Goal: Task Accomplishment & Management: Use online tool/utility

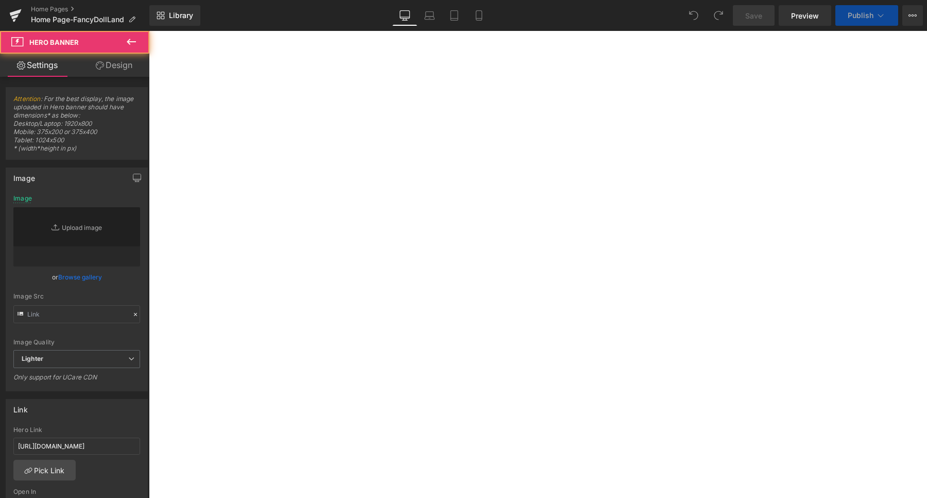
type input "[URL][DOMAIN_NAME]"
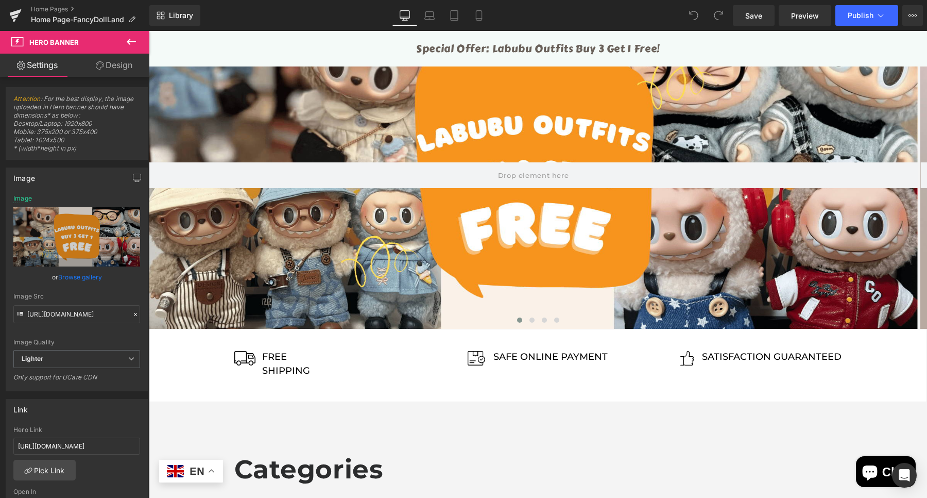
scroll to position [59, 0]
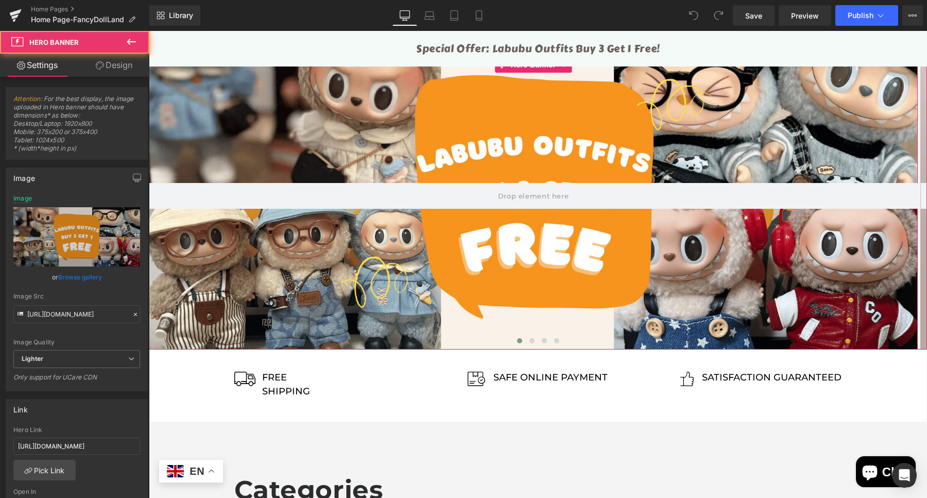
click at [540, 211] on div at bounding box center [533, 196] width 769 height 308
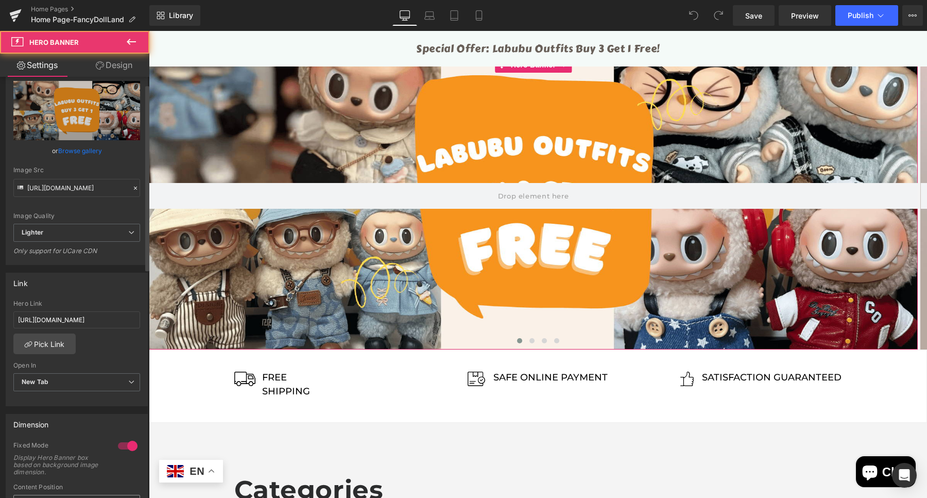
scroll to position [258, 0]
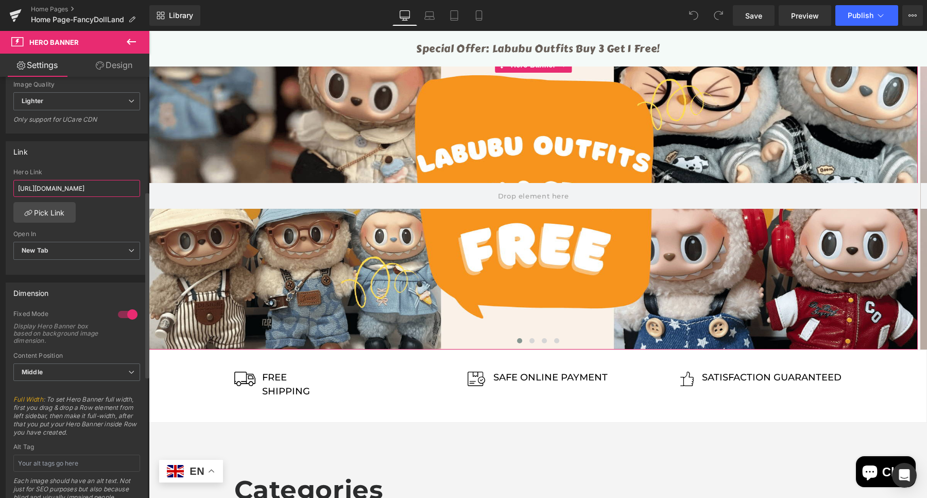
click at [82, 190] on input "[URL][DOMAIN_NAME]" at bounding box center [76, 188] width 127 height 17
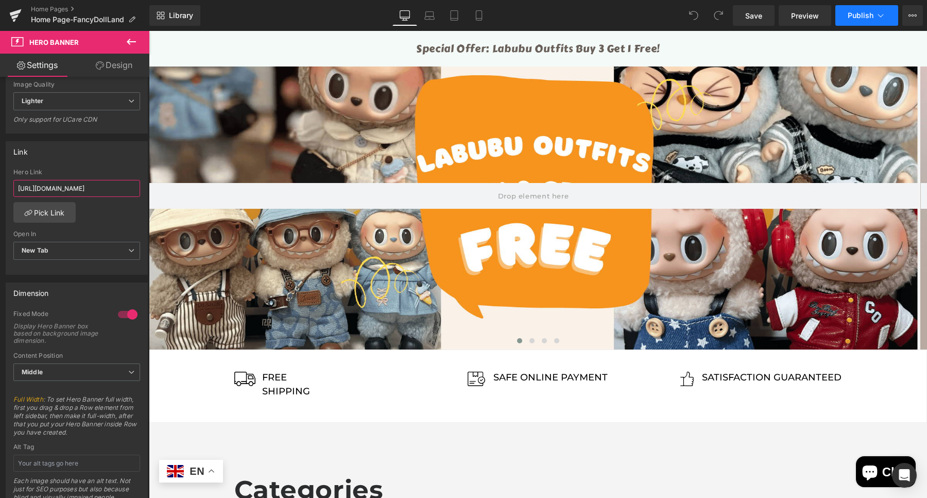
type input "[URL][DOMAIN_NAME]"
click at [854, 16] on span "Publish" at bounding box center [861, 15] width 26 height 8
click at [476, 18] on icon at bounding box center [479, 16] width 6 height 10
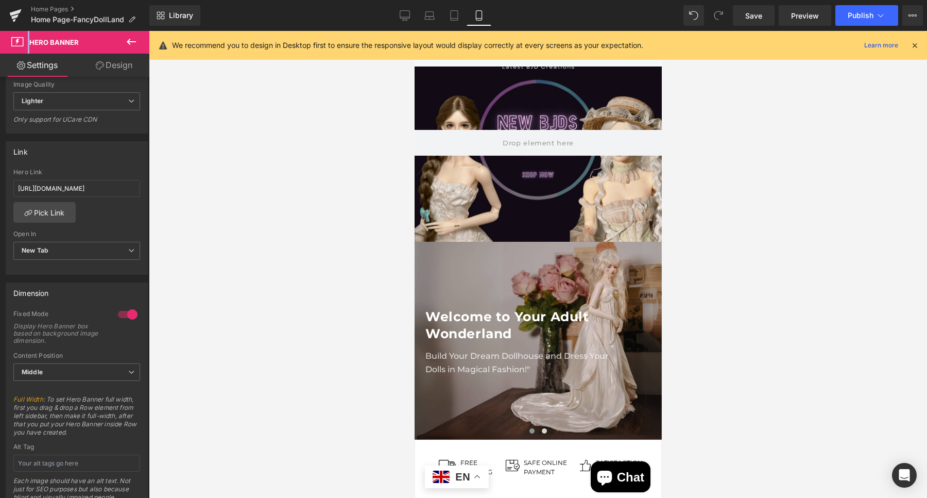
type input "[URL][DOMAIN_NAME]"
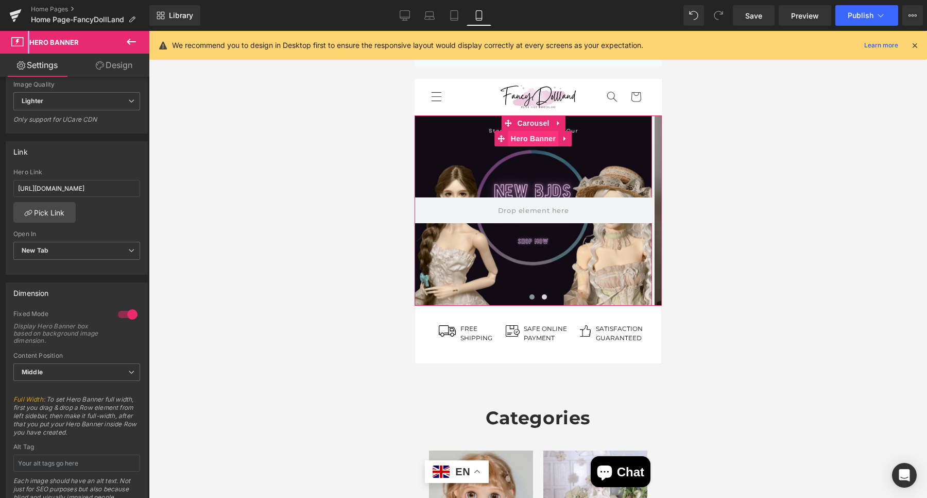
click at [543, 134] on span "Hero Banner" at bounding box center [533, 138] width 50 height 15
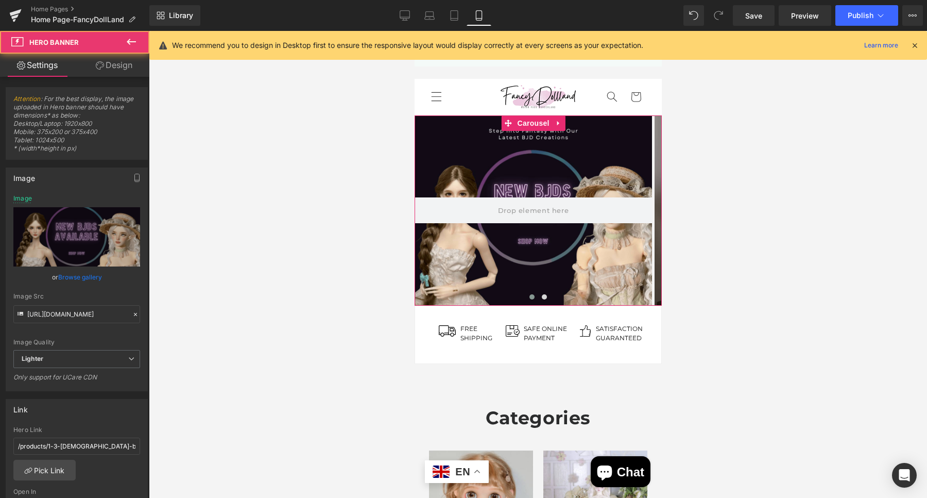
click at [529, 296] on span at bounding box center [531, 296] width 5 height 5
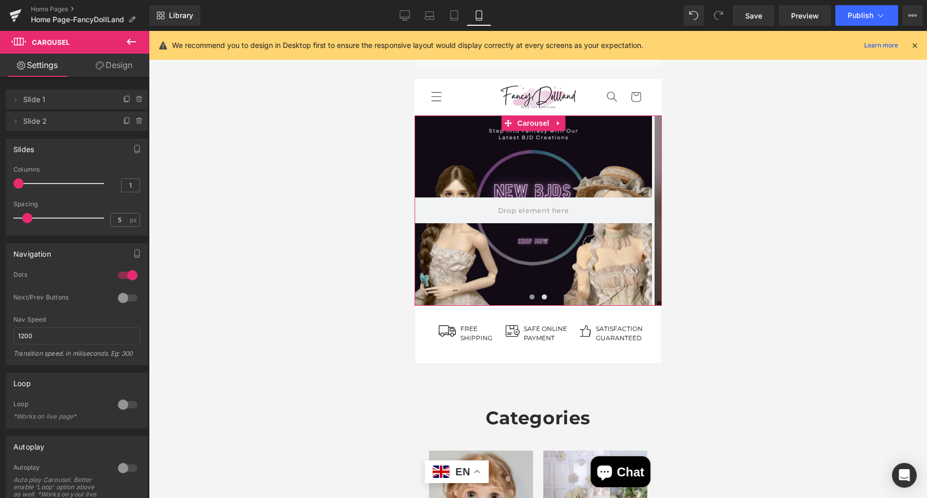
click at [529, 296] on span at bounding box center [531, 296] width 5 height 5
click at [525, 298] on button at bounding box center [531, 297] width 12 height 10
click at [529, 297] on span at bounding box center [531, 296] width 5 height 5
click at [538, 296] on button at bounding box center [544, 297] width 12 height 10
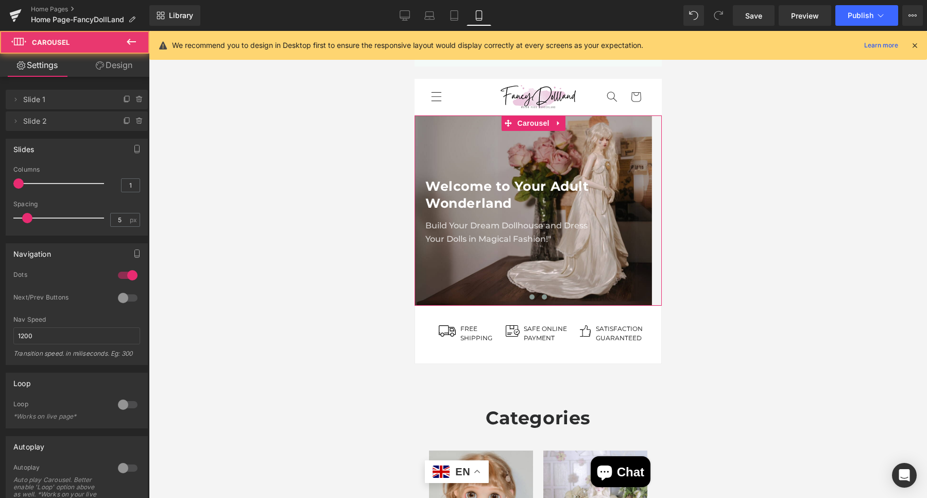
click at [529, 298] on span at bounding box center [531, 296] width 5 height 5
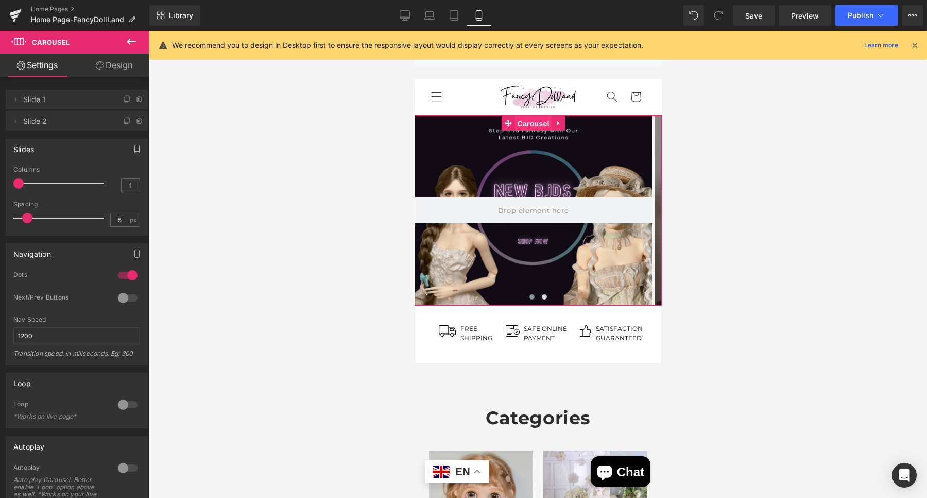
drag, startPoint x: 536, startPoint y: 124, endPoint x: 688, endPoint y: 155, distance: 154.7
click at [536, 124] on span "Carousel" at bounding box center [532, 123] width 37 height 15
click at [123, 98] on icon at bounding box center [127, 99] width 8 height 8
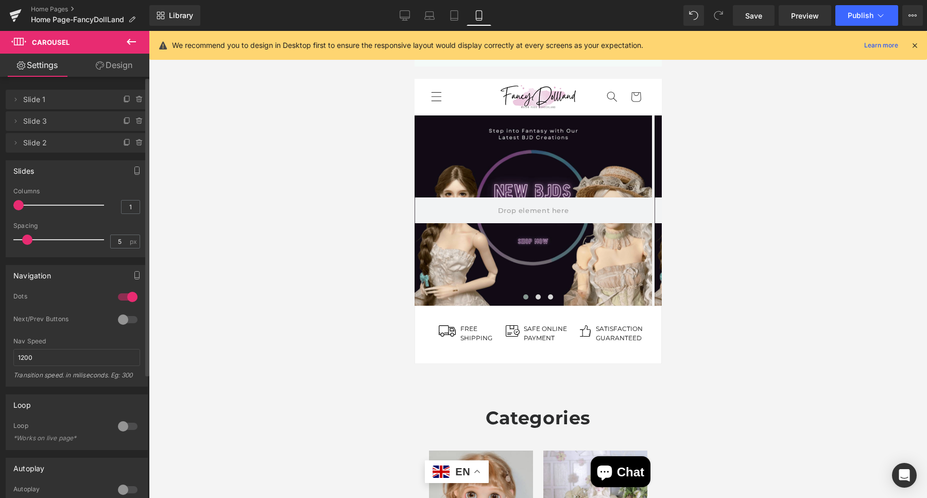
click at [522, 225] on div at bounding box center [532, 210] width 237 height 190
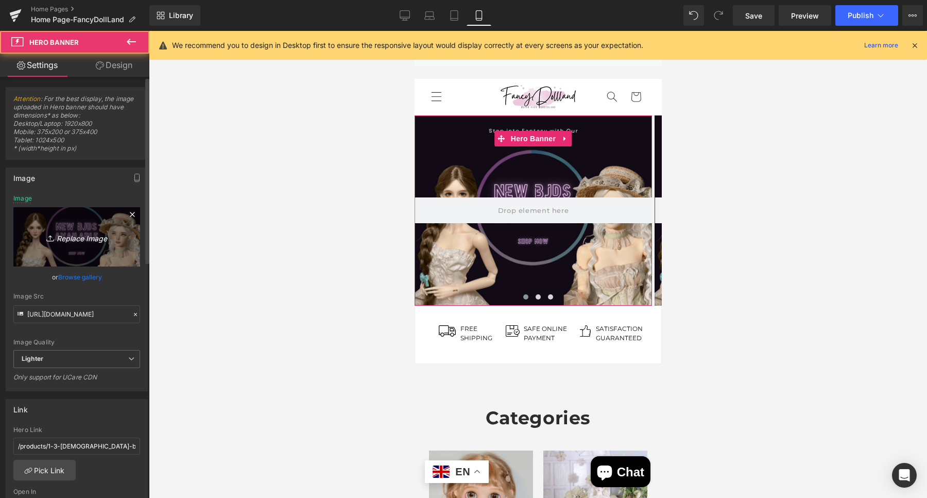
click at [59, 239] on icon "Replace Image" at bounding box center [77, 236] width 82 height 13
type input "C:\fakepath\labubu outfits sale-mobile.png"
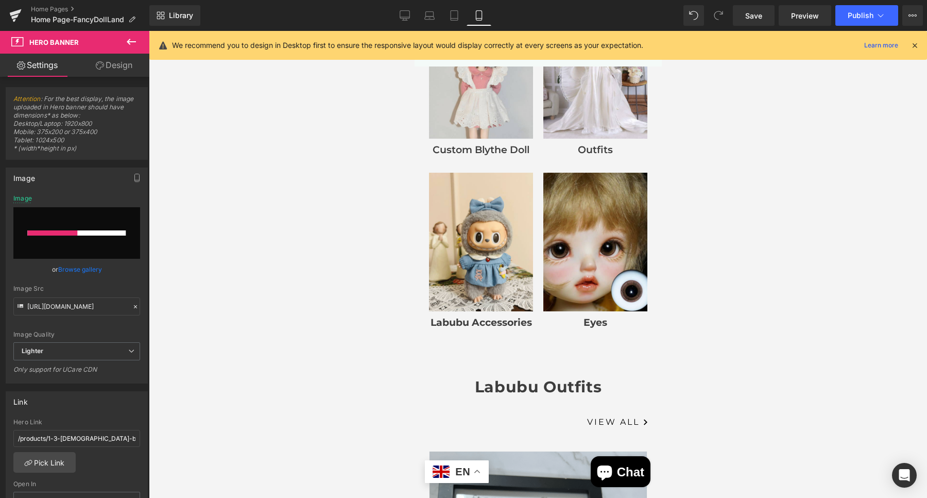
scroll to position [445, 0]
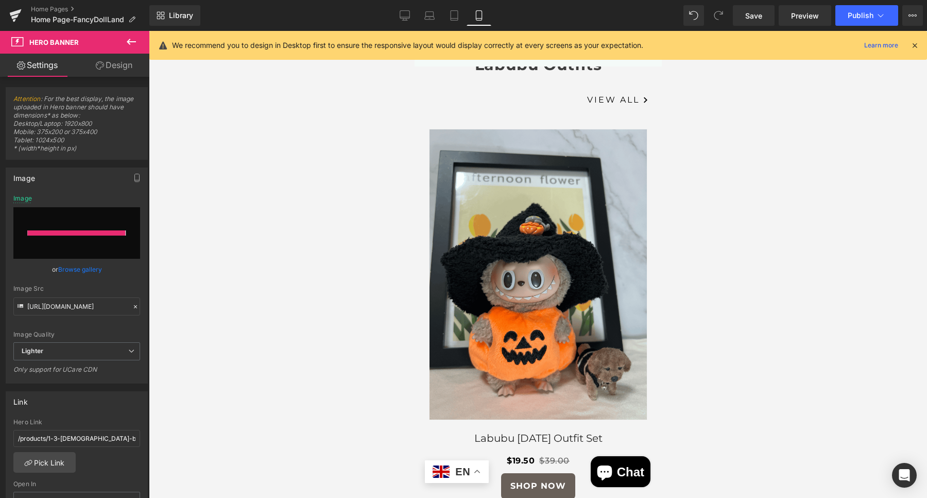
type input "[URL][DOMAIN_NAME]"
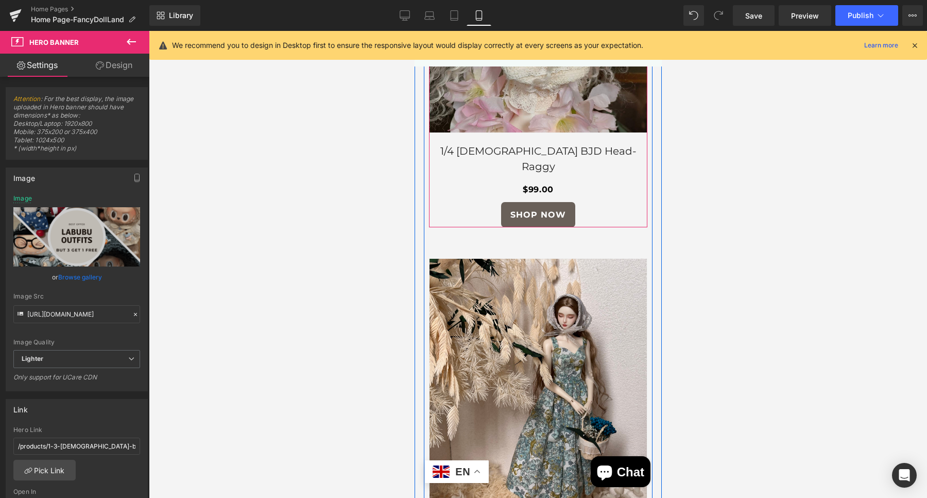
scroll to position [3278, 0]
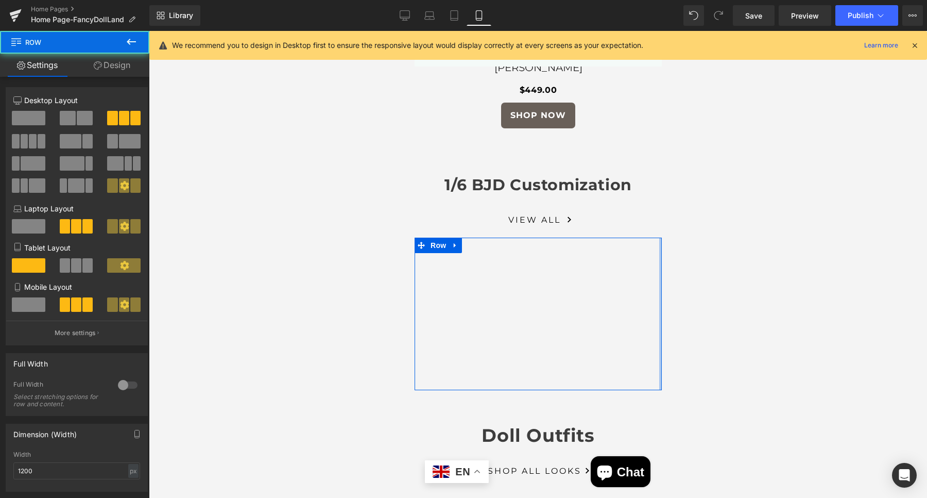
drag, startPoint x: 651, startPoint y: 314, endPoint x: 647, endPoint y: 324, distance: 10.4
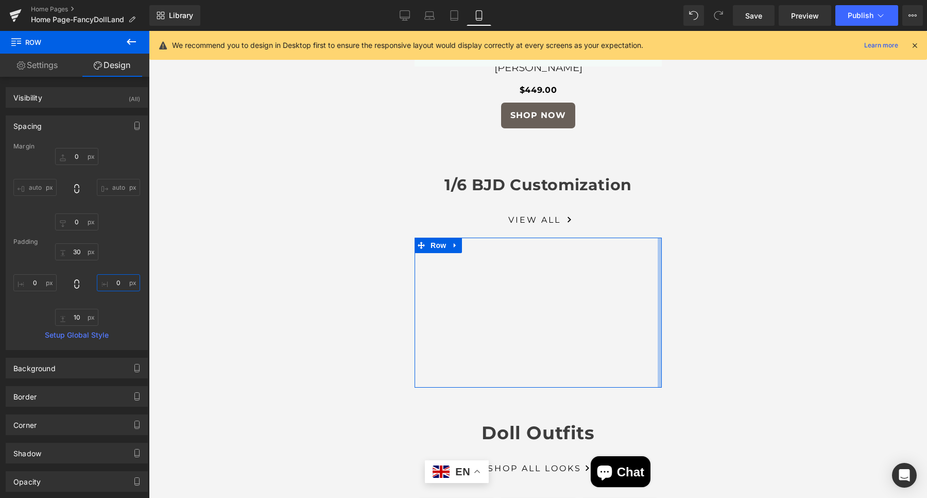
type input "37"
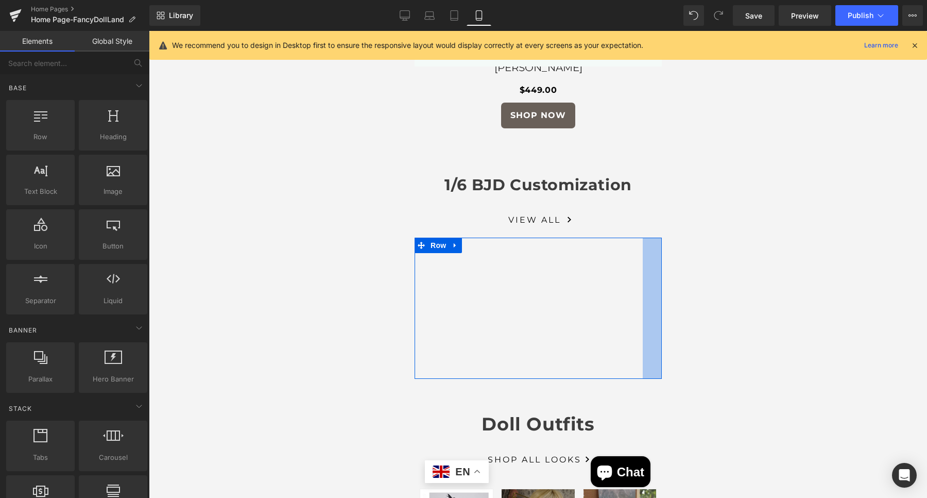
click at [184, 250] on div at bounding box center [538, 264] width 778 height 467
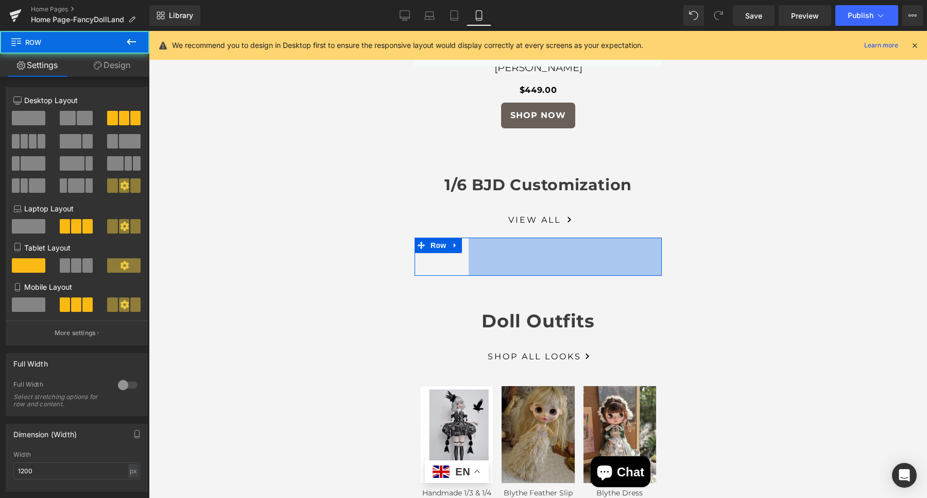
drag, startPoint x: 505, startPoint y: 215, endPoint x: 1083, endPoint y: 248, distance: 579.4
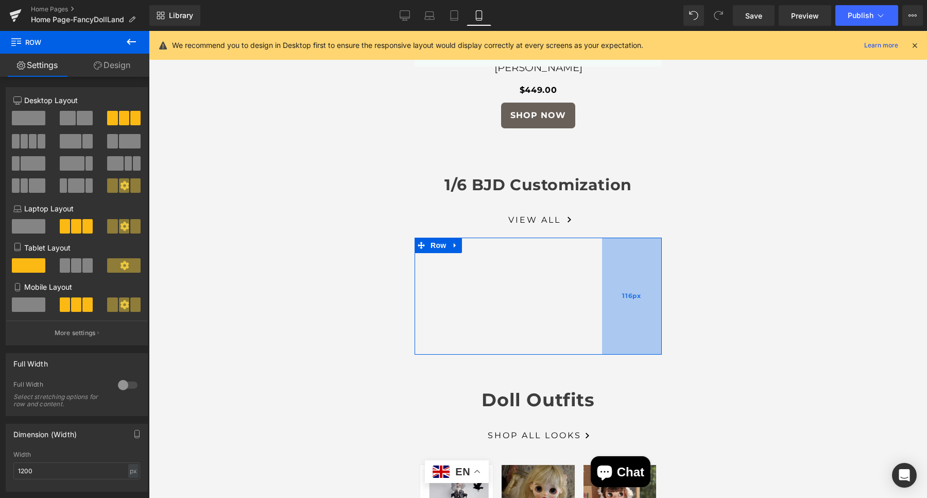
click at [638, 237] on div "116px" at bounding box center [632, 295] width 60 height 117
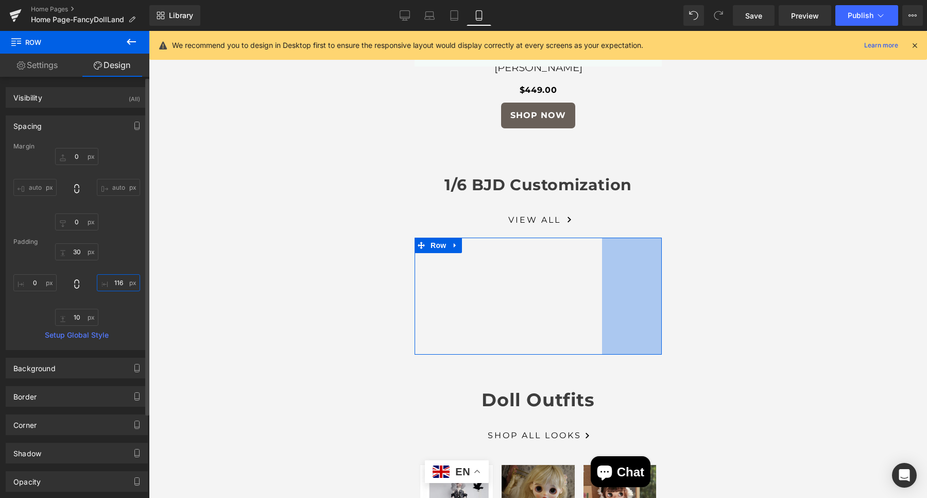
click at [115, 283] on input "116" at bounding box center [118, 282] width 43 height 17
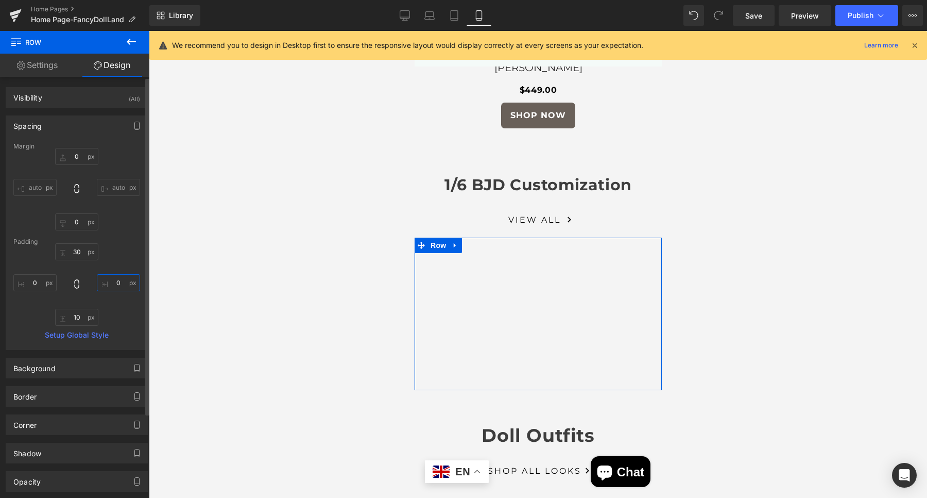
type input "0"
click at [126, 245] on div "30px 30 0 0 10px 10 0px 0" at bounding box center [76, 284] width 127 height 82
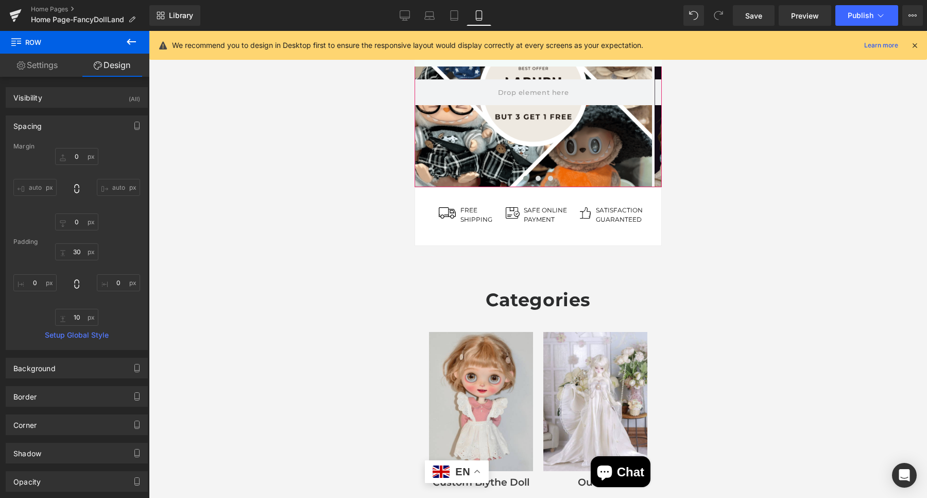
scroll to position [0, 0]
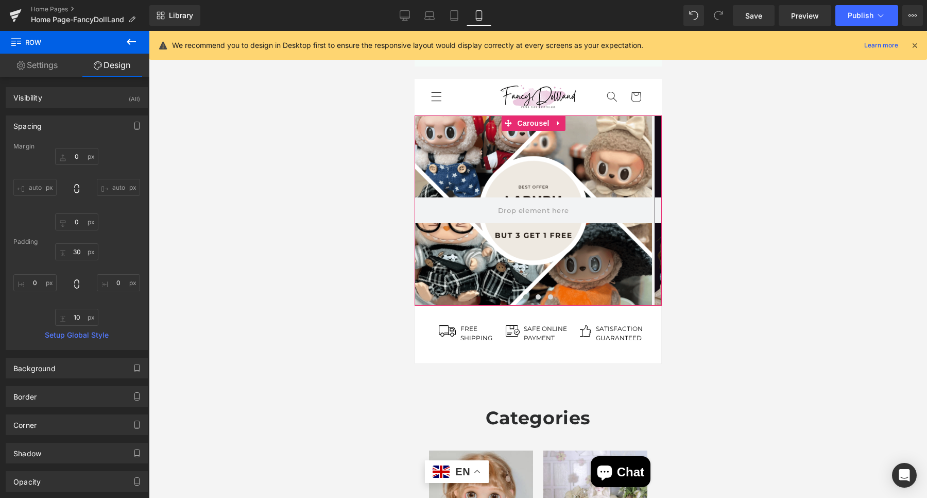
click at [564, 233] on div at bounding box center [532, 210] width 237 height 190
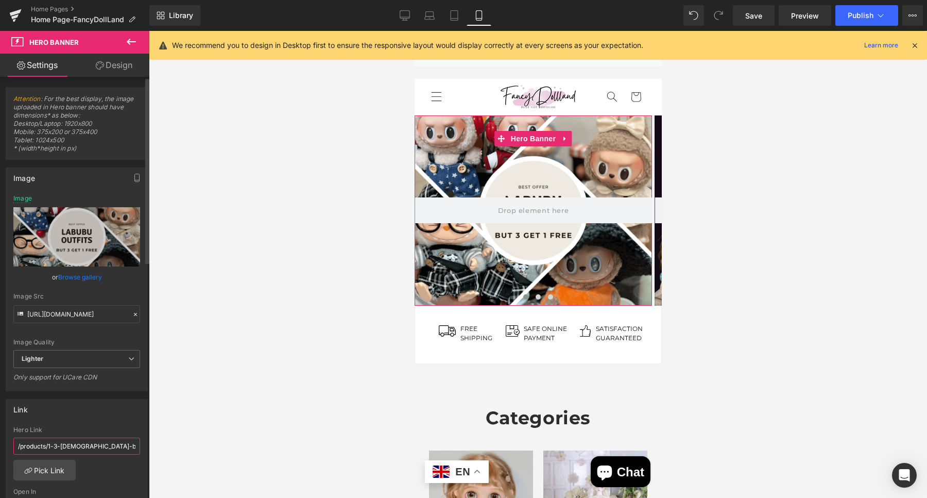
click at [90, 450] on input "/products/1-3-[DEMOGRAPHIC_DATA]-bjd-head-dream" at bounding box center [76, 445] width 127 height 17
type input "[URL][DOMAIN_NAME]"
click at [91, 417] on div "Link [URL][DOMAIN_NAME] Hero Link [URL][DOMAIN_NAME] Pick Link Current Tab New …" at bounding box center [77, 465] width 142 height 133
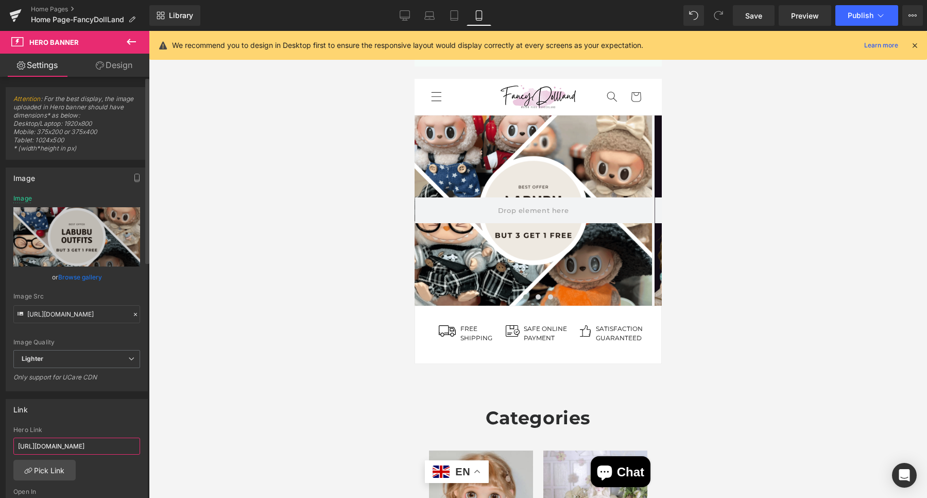
scroll to position [0, 40]
drag, startPoint x: 98, startPoint y: 446, endPoint x: 137, endPoint y: 446, distance: 38.6
click at [137, 446] on div "[URL][DOMAIN_NAME] Hero Link [URL][DOMAIN_NAME] Pick Link Current Tab New Tab O…" at bounding box center [76, 479] width 141 height 106
click at [862, 20] on button "Publish" at bounding box center [867, 15] width 63 height 21
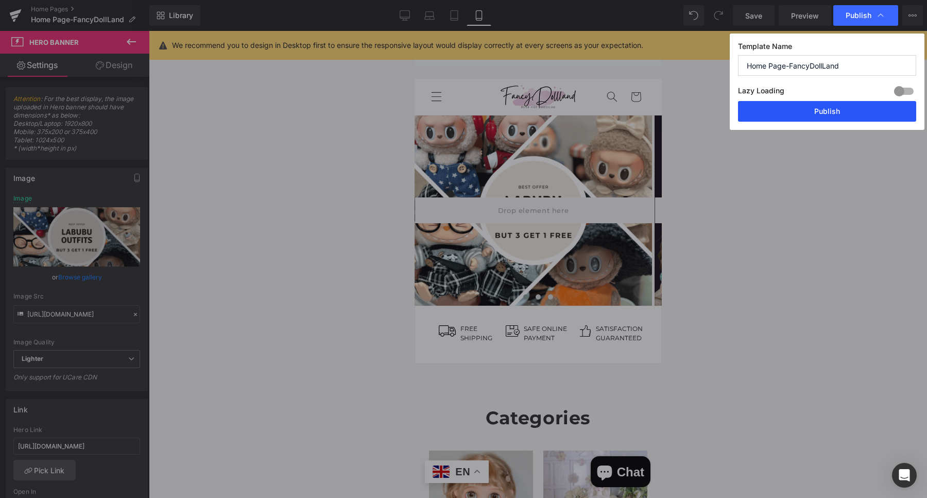
click at [828, 109] on button "Publish" at bounding box center [827, 111] width 178 height 21
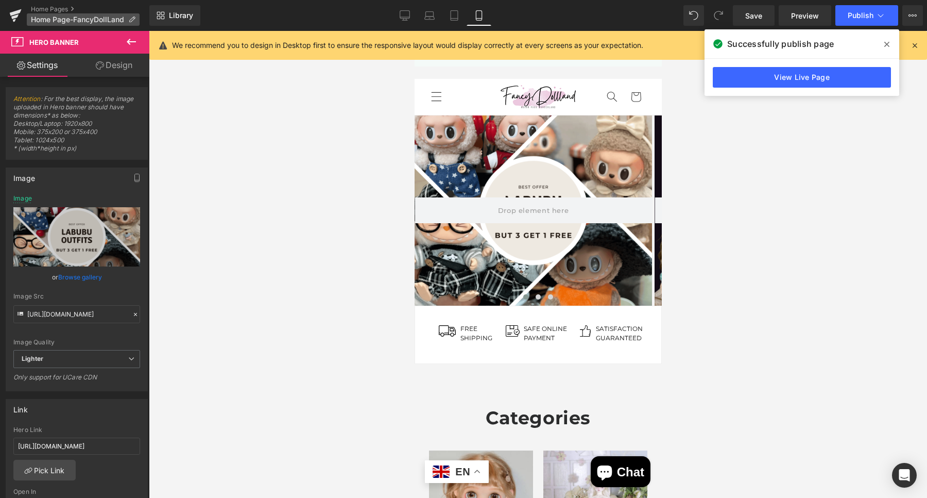
click at [45, 13] on p "Home Page-FancyDollLand" at bounding box center [83, 19] width 113 height 12
click at [49, 9] on link "Home Pages" at bounding box center [90, 9] width 118 height 8
